Goal: Information Seeking & Learning: Understand process/instructions

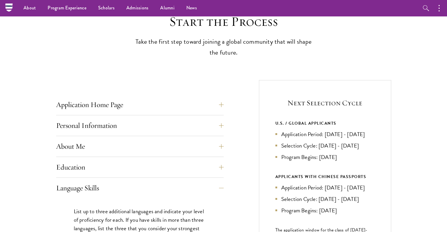
scroll to position [157, 0]
click at [220, 184] on button "Language Skills" at bounding box center [143, 188] width 167 height 14
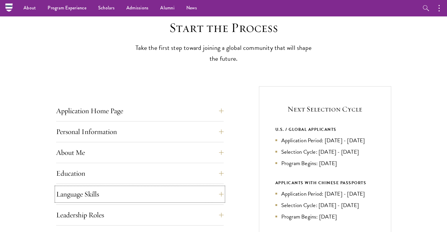
scroll to position [151, 0]
click at [221, 109] on button "Application Home Page" at bounding box center [143, 111] width 167 height 14
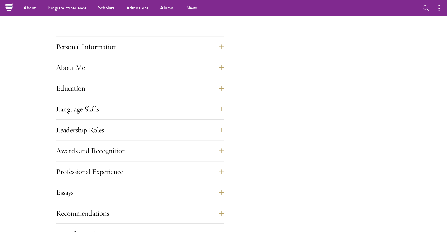
scroll to position [497, 0]
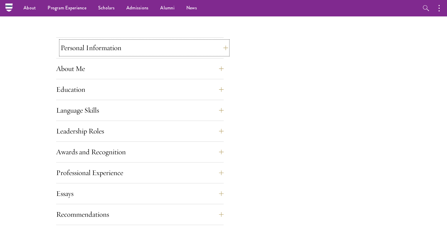
click at [221, 49] on button "Personal Information" at bounding box center [143, 48] width 167 height 14
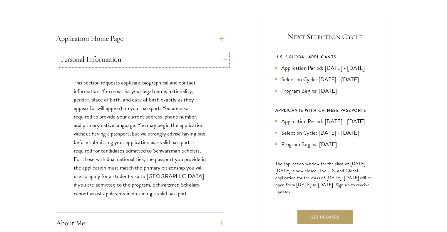
scroll to position [224, 0]
click at [221, 58] on button "Personal Information" at bounding box center [143, 59] width 167 height 14
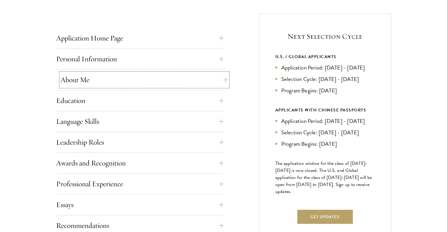
click at [223, 82] on button "About Me" at bounding box center [143, 80] width 167 height 14
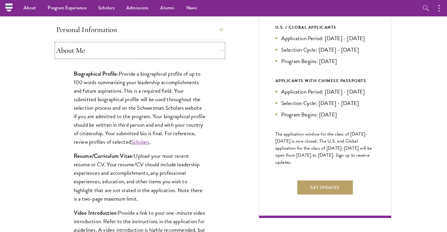
scroll to position [253, 0]
click at [223, 47] on button "About Me" at bounding box center [143, 51] width 167 height 14
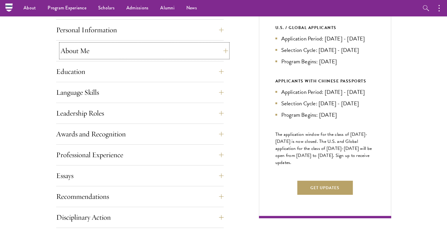
click at [223, 47] on button "About Me" at bounding box center [143, 51] width 167 height 14
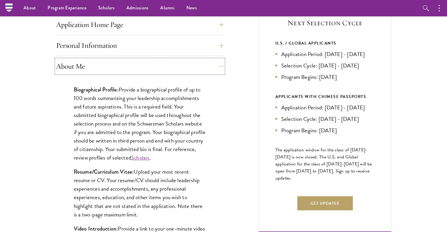
scroll to position [221, 0]
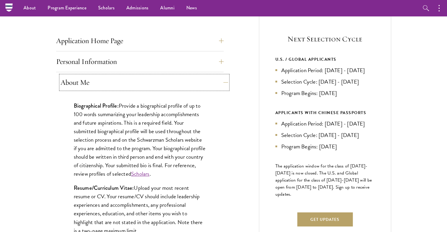
click at [223, 85] on button "About Me" at bounding box center [143, 82] width 167 height 14
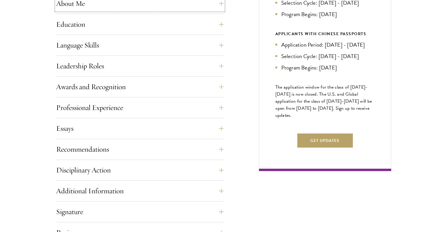
scroll to position [300, 0]
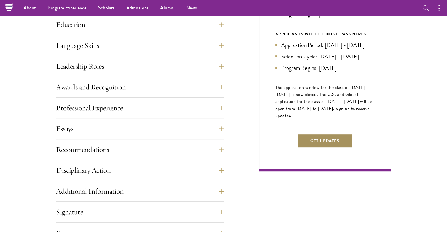
click at [312, 145] on button "Get Updates" at bounding box center [324, 141] width 55 height 14
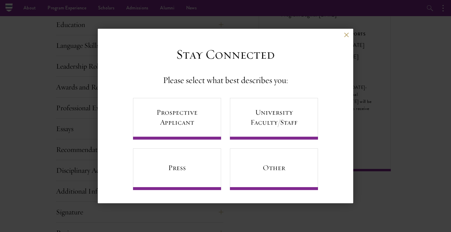
click at [347, 39] on div "Back" at bounding box center [225, 39] width 255 height 14
click at [347, 34] on button at bounding box center [346, 34] width 5 height 5
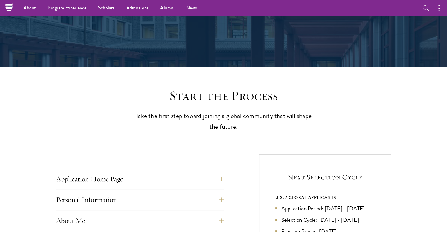
scroll to position [0, 0]
